Goal: Information Seeking & Learning: Learn about a topic

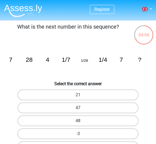
scroll to position [40, 0]
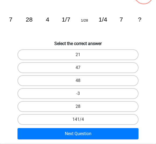
click at [108, 106] on label "28" at bounding box center [78, 106] width 121 height 11
click at [82, 106] on input "28" at bounding box center [80, 108] width 4 height 4
radio input "true"
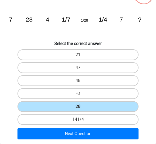
click at [117, 134] on button "Next Question" at bounding box center [78, 133] width 121 height 11
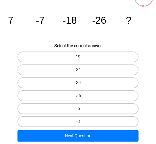
scroll to position [38, 0]
click at [110, 87] on label "-34" at bounding box center [78, 82] width 121 height 11
click at [82, 86] on input "-34" at bounding box center [80, 85] width 4 height 4
radio input "true"
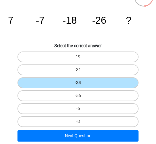
click at [104, 133] on button "Next Question" at bounding box center [78, 135] width 121 height 11
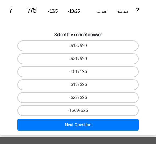
scroll to position [49, 0]
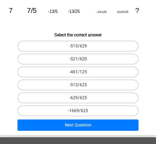
click at [113, 86] on label "-513/625" at bounding box center [78, 84] width 121 height 11
click at [82, 86] on input "-513/625" at bounding box center [80, 87] width 4 height 4
radio input "true"
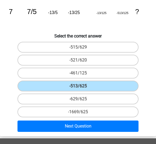
scroll to position [48, 0]
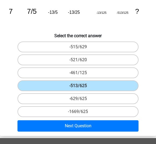
click at [112, 129] on button "Next Question" at bounding box center [78, 125] width 121 height 11
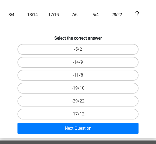
scroll to position [43, 0]
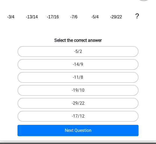
click at [55, 100] on label "-29/22" at bounding box center [78, 103] width 121 height 11
click at [78, 103] on input "-29/22" at bounding box center [80, 105] width 4 height 4
radio input "true"
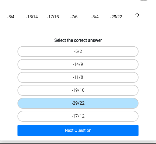
click at [39, 134] on button "Next Question" at bounding box center [78, 130] width 121 height 11
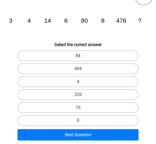
scroll to position [38, 0]
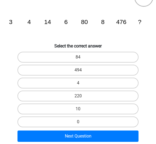
click at [125, 101] on label "220" at bounding box center [78, 95] width 121 height 11
click at [82, 99] on input "220" at bounding box center [80, 98] width 4 height 4
radio input "true"
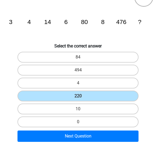
click at [123, 110] on label "10" at bounding box center [78, 108] width 121 height 11
click at [82, 110] on input "10" at bounding box center [80, 111] width 4 height 4
radio input "true"
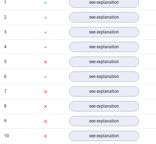
scroll to position [471, 0]
click at [104, 63] on link "see explanation" at bounding box center [104, 62] width 70 height 10
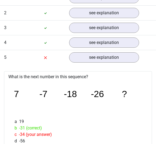
scroll to position [420, 0]
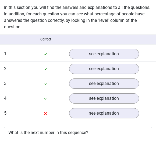
click at [83, 114] on link "see explanation" at bounding box center [104, 113] width 70 height 10
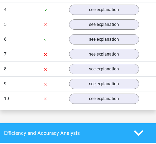
scroll to position [508, 0]
click at [85, 103] on link "see explanation" at bounding box center [104, 98] width 70 height 10
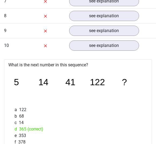
scroll to position [561, 0]
click at [79, 46] on link "see explanation" at bounding box center [104, 45] width 70 height 10
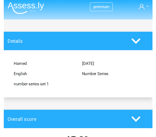
scroll to position [2, 0]
